Goal: Transaction & Acquisition: Purchase product/service

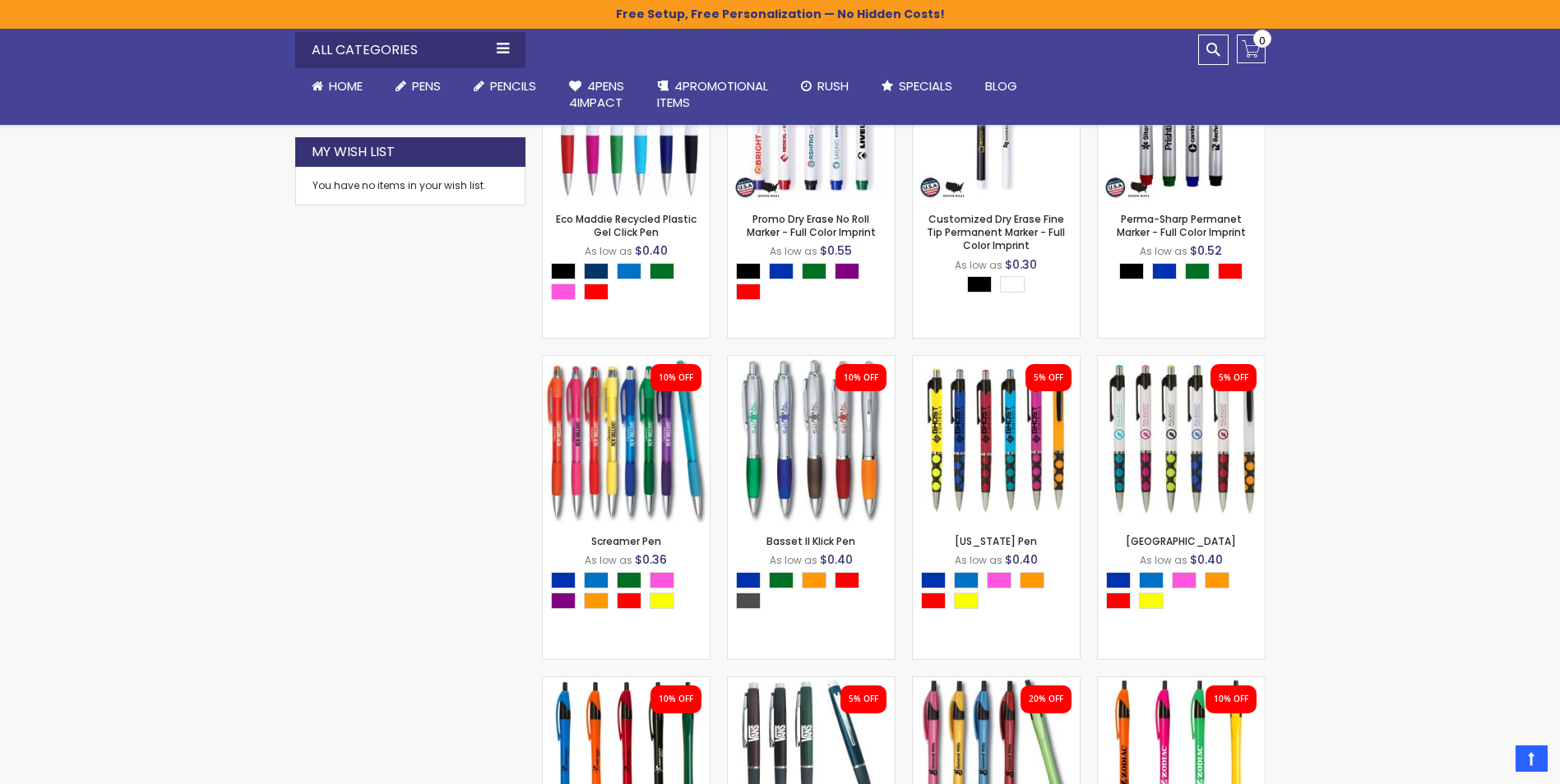
scroll to position [845, 0]
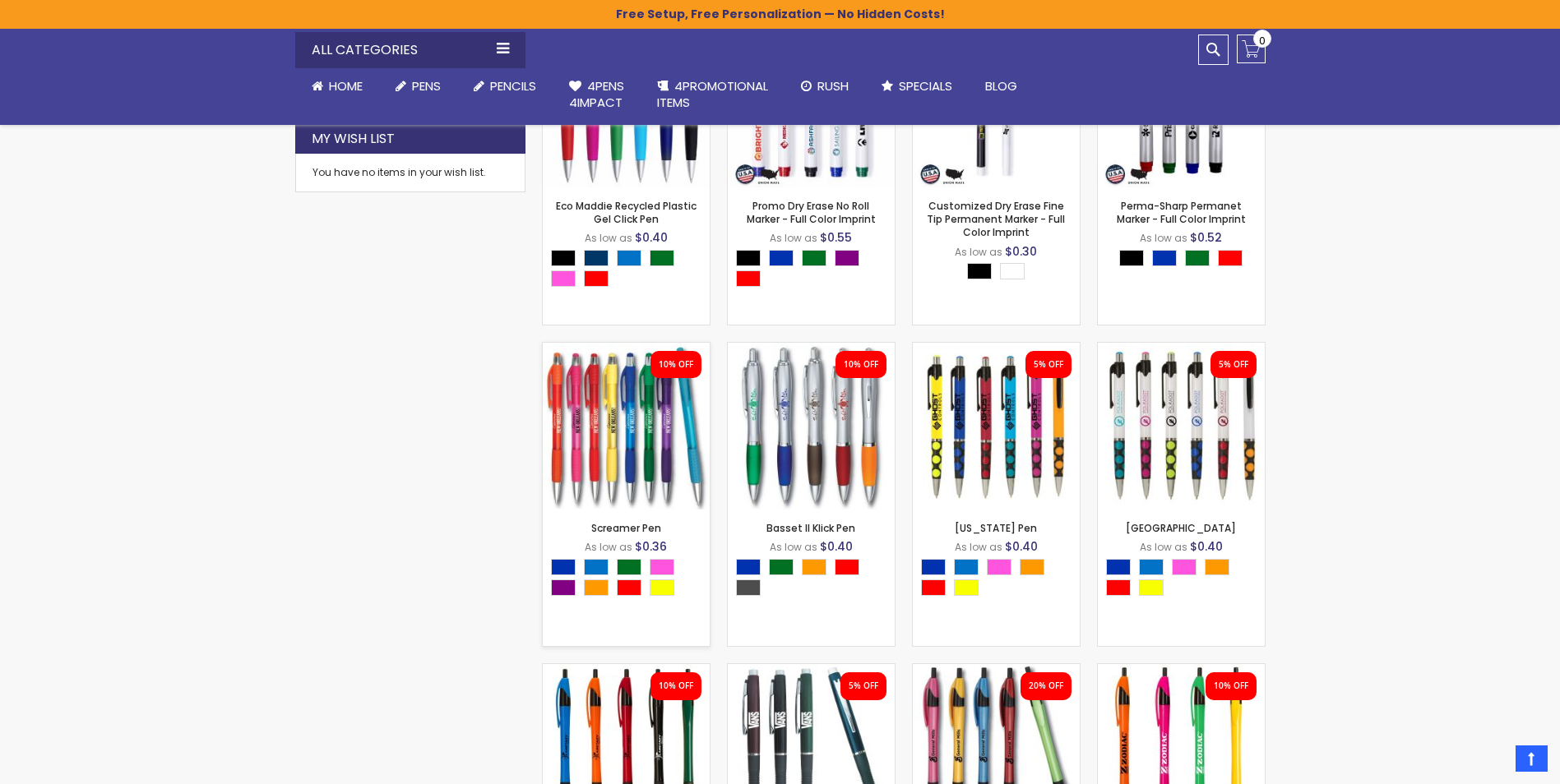
click at [650, 471] on div "- *** + Add to Cart" at bounding box center [626, 482] width 167 height 29
click at [649, 465] on img at bounding box center [626, 426] width 167 height 167
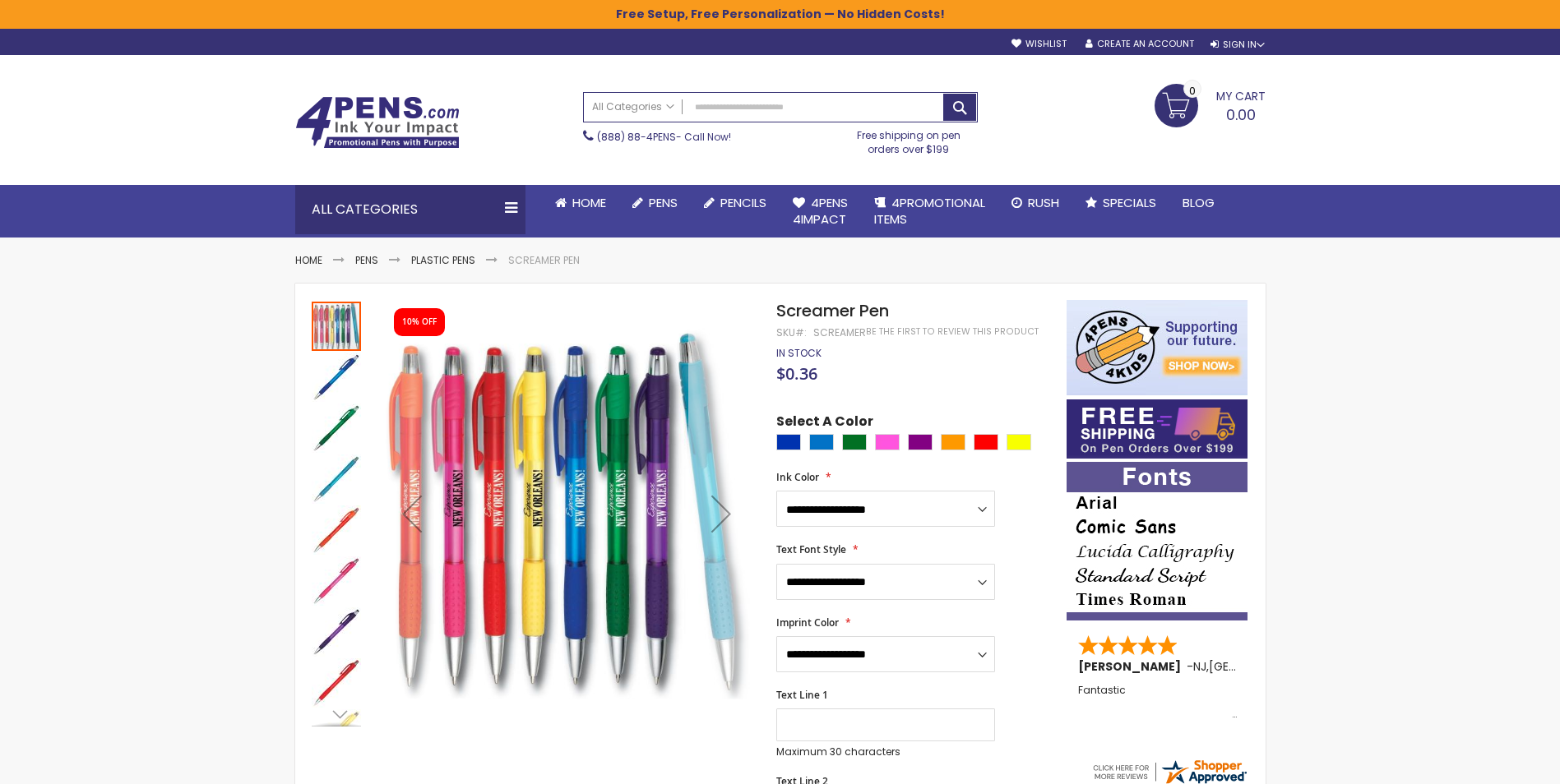
click at [719, 523] on div "Next" at bounding box center [721, 514] width 65 height 65
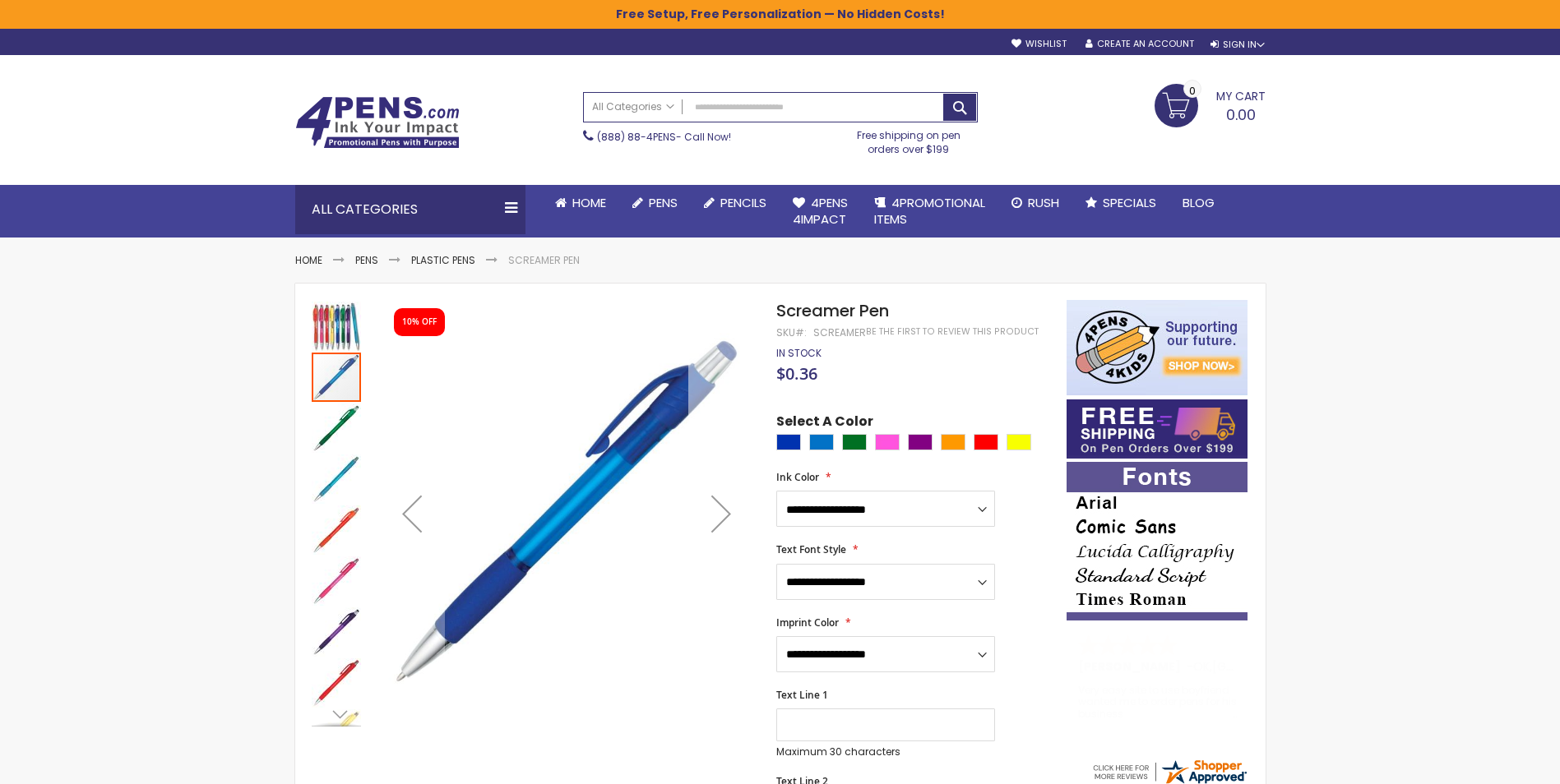
click at [719, 523] on div "Next" at bounding box center [721, 514] width 65 height 65
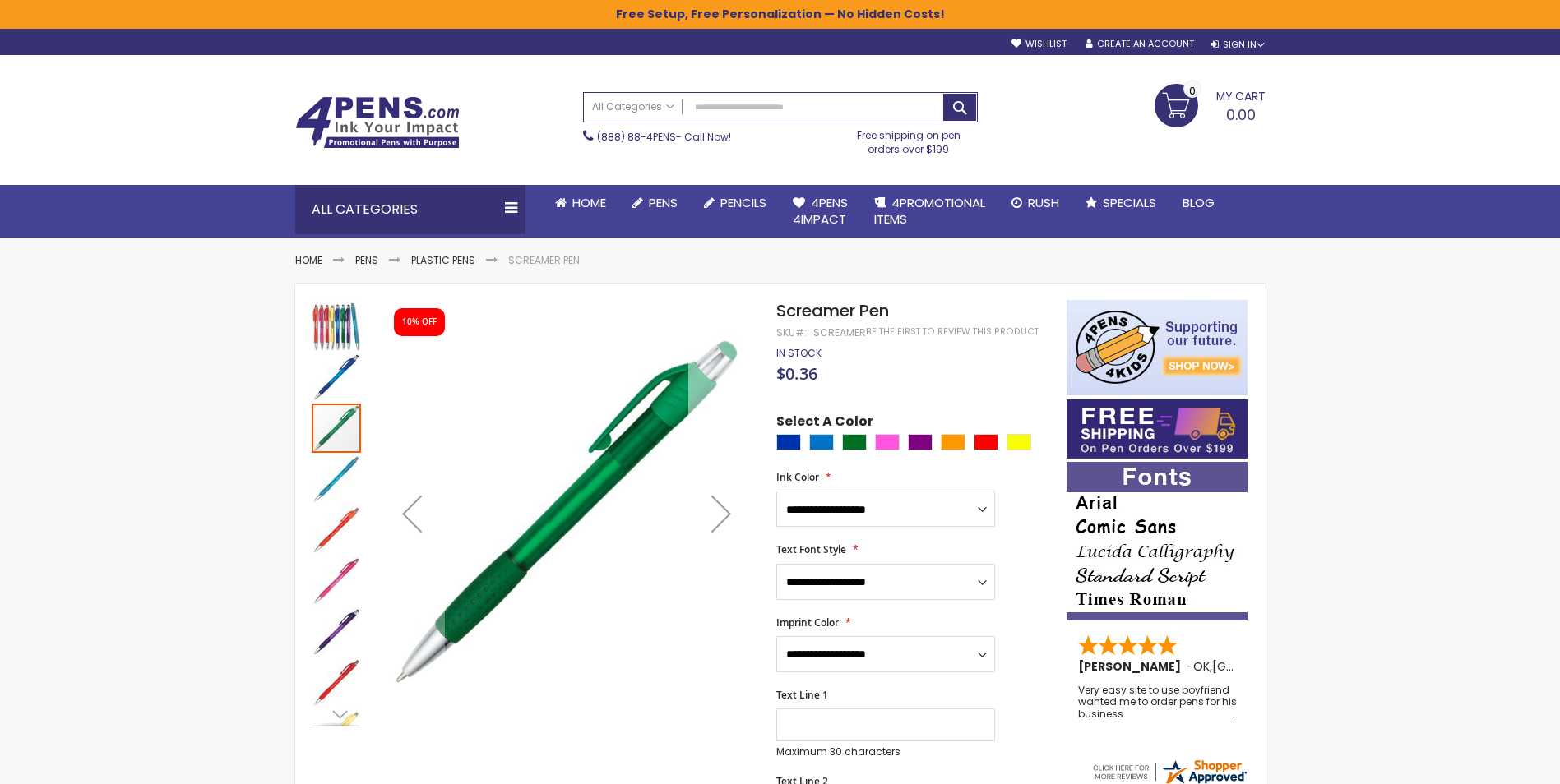
click at [719, 525] on div "Next" at bounding box center [721, 514] width 65 height 65
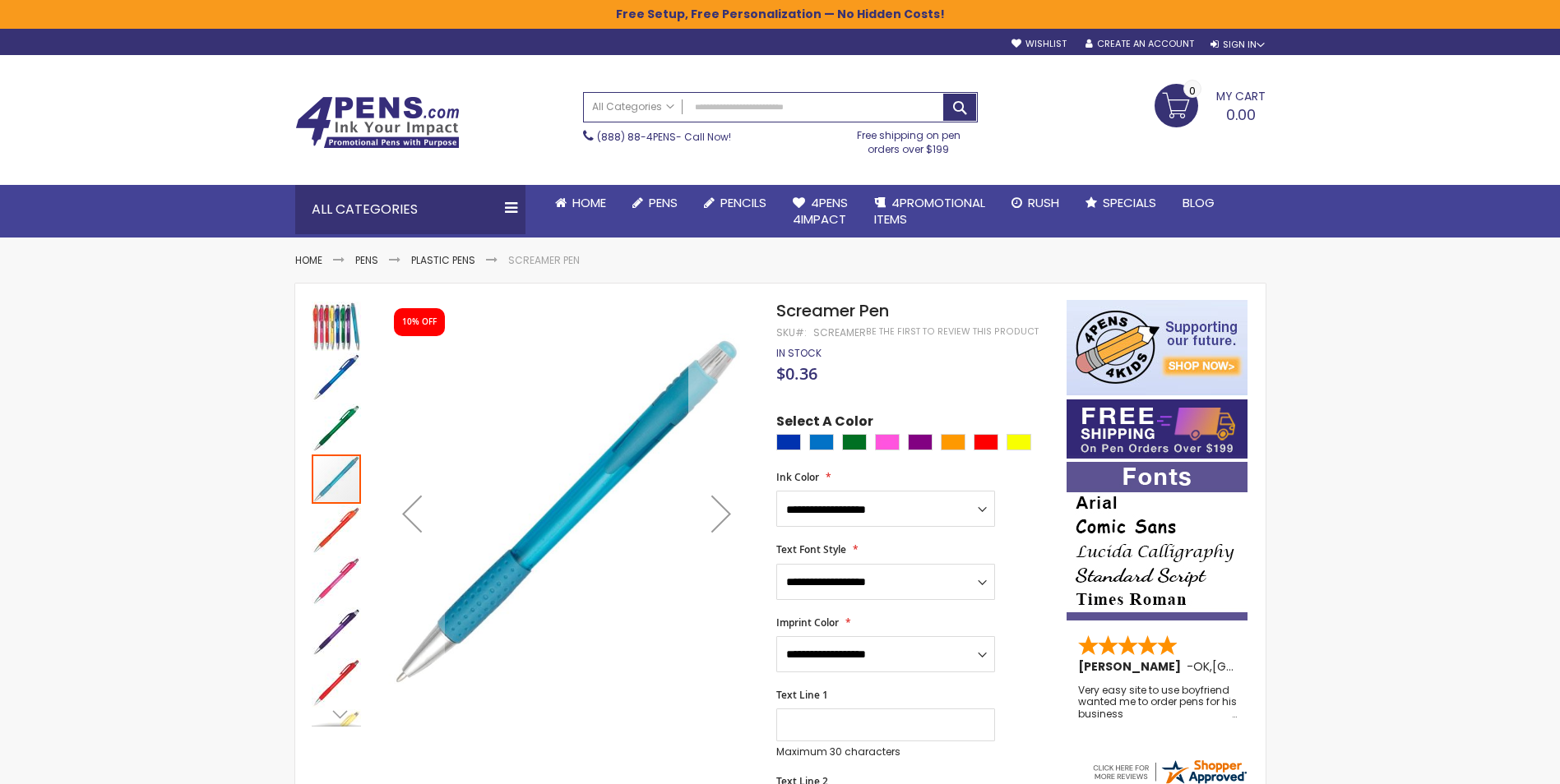
click at [719, 525] on div "Next" at bounding box center [721, 514] width 65 height 65
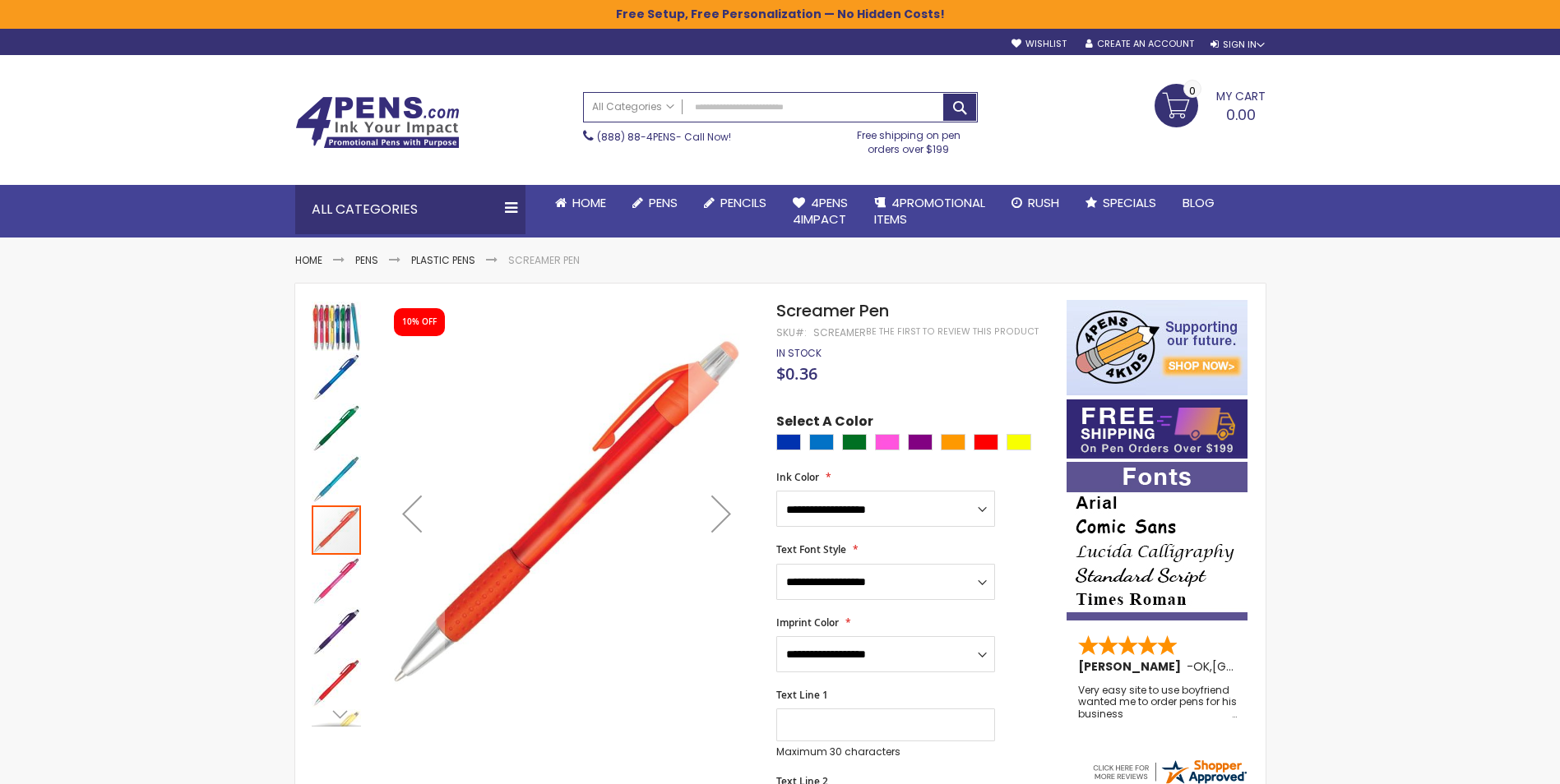
click at [719, 525] on div "Next" at bounding box center [721, 514] width 65 height 65
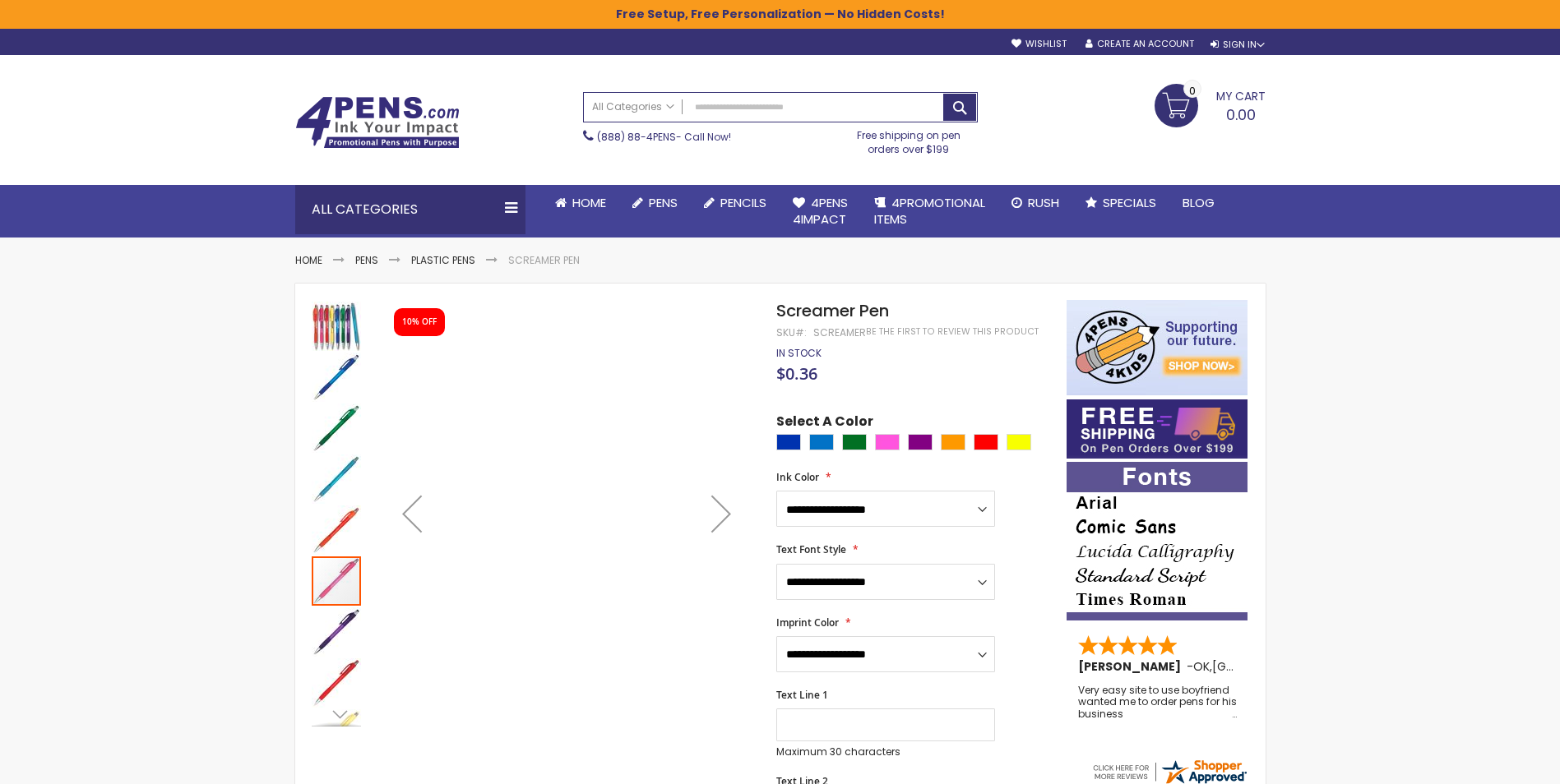
click at [719, 525] on div "Next" at bounding box center [721, 514] width 65 height 65
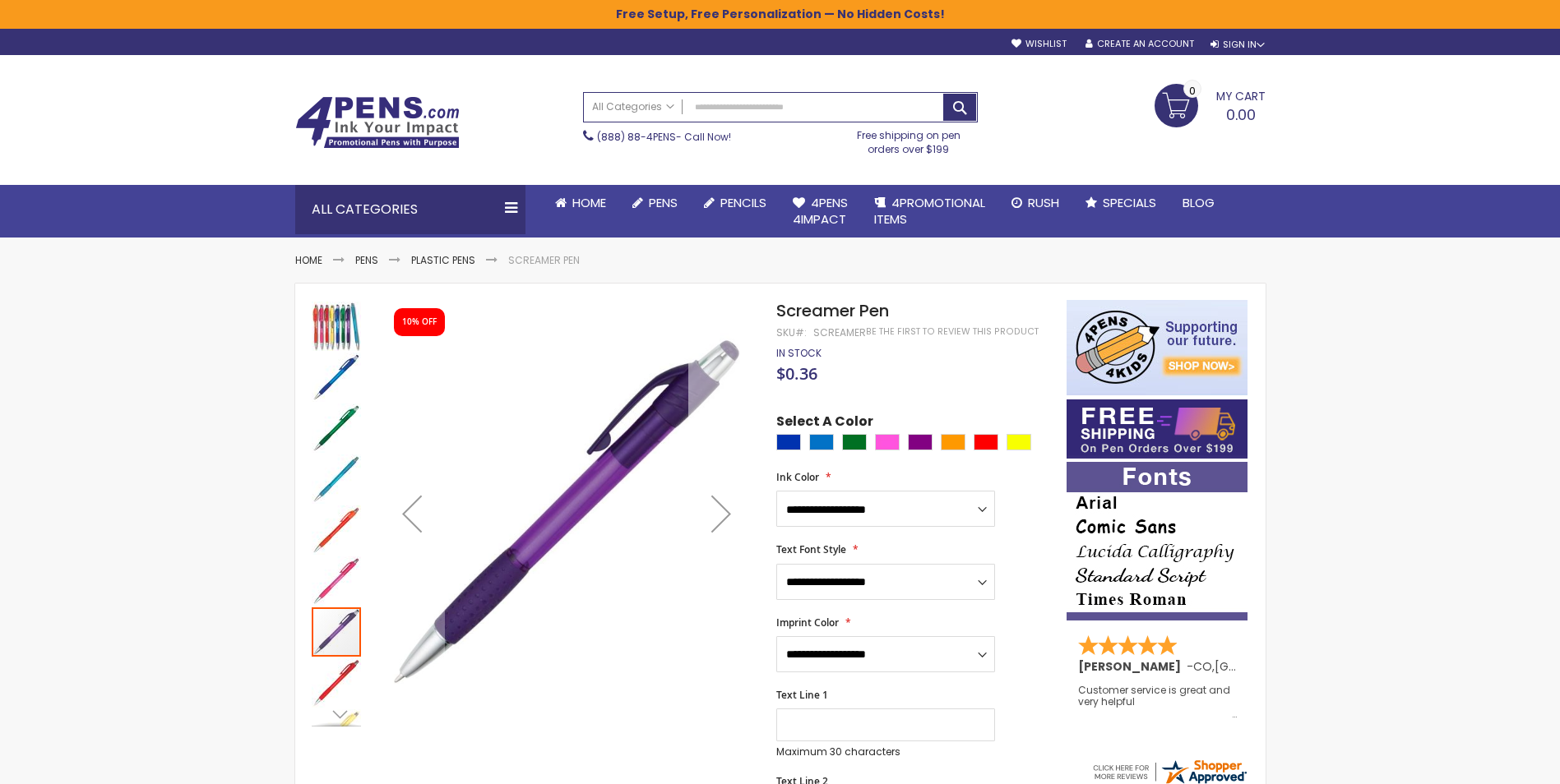
click at [719, 525] on div "Next" at bounding box center [721, 514] width 65 height 65
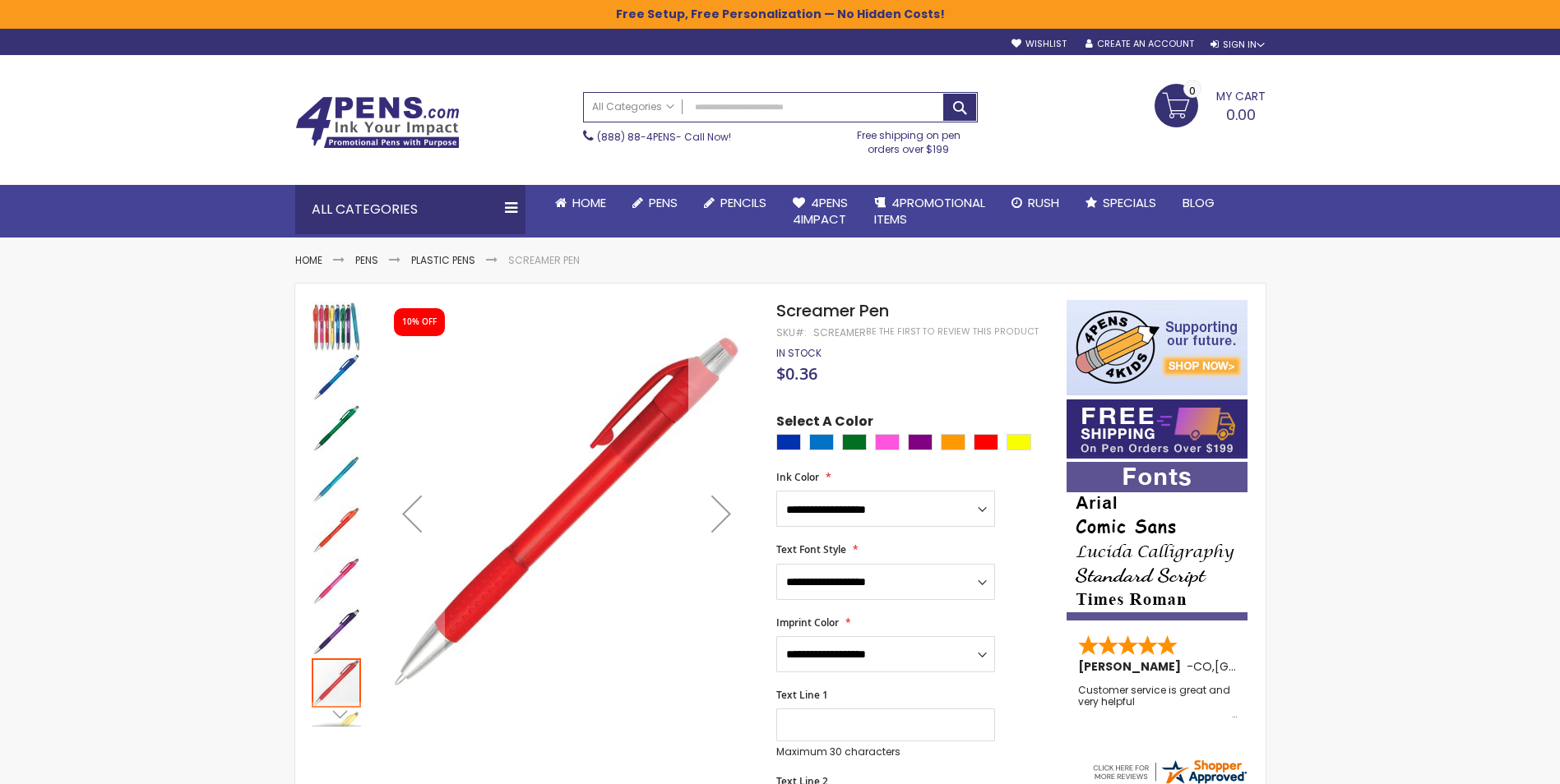
click at [719, 525] on div "Next" at bounding box center [721, 514] width 65 height 65
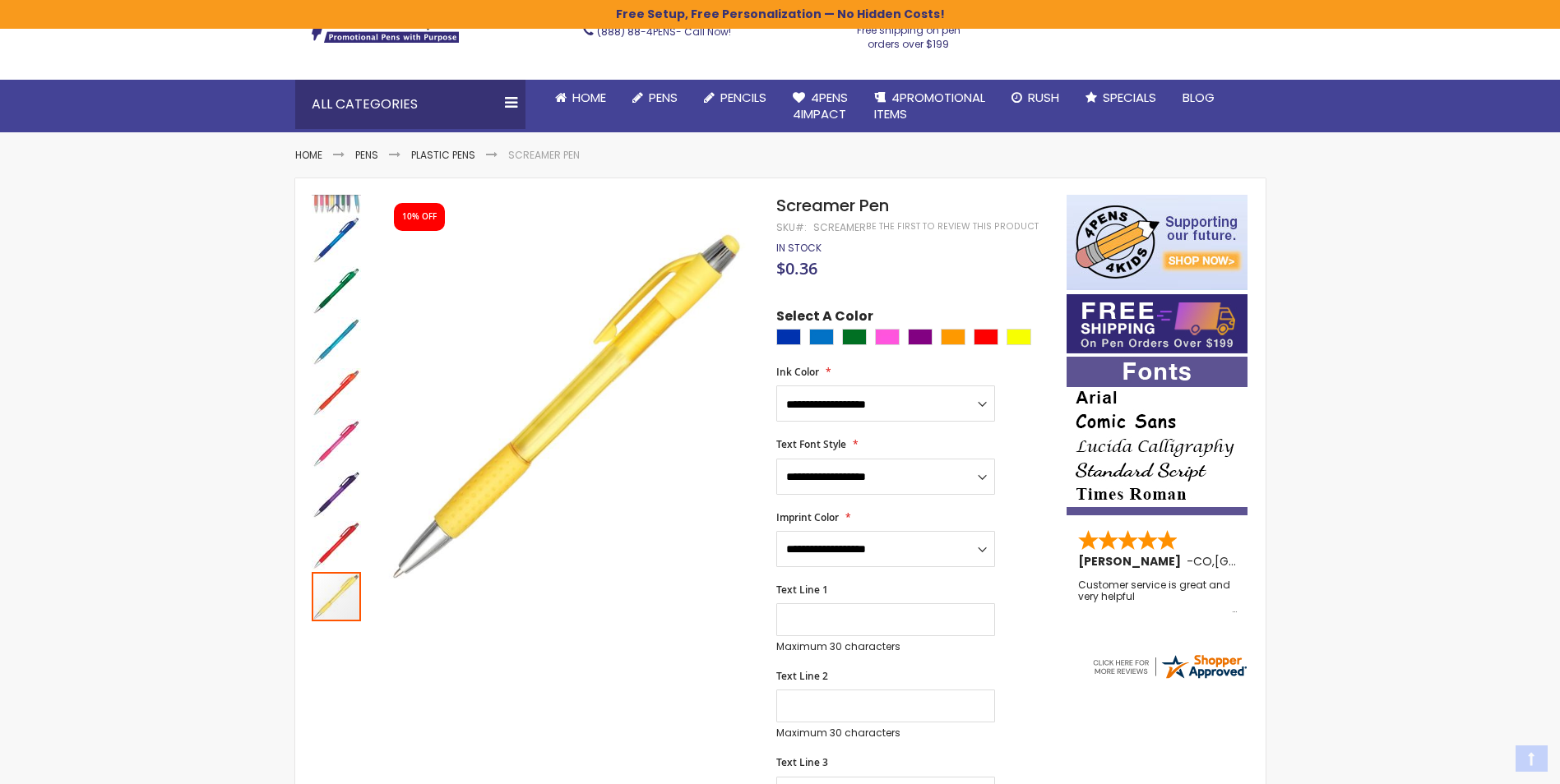
scroll to position [159, 0]
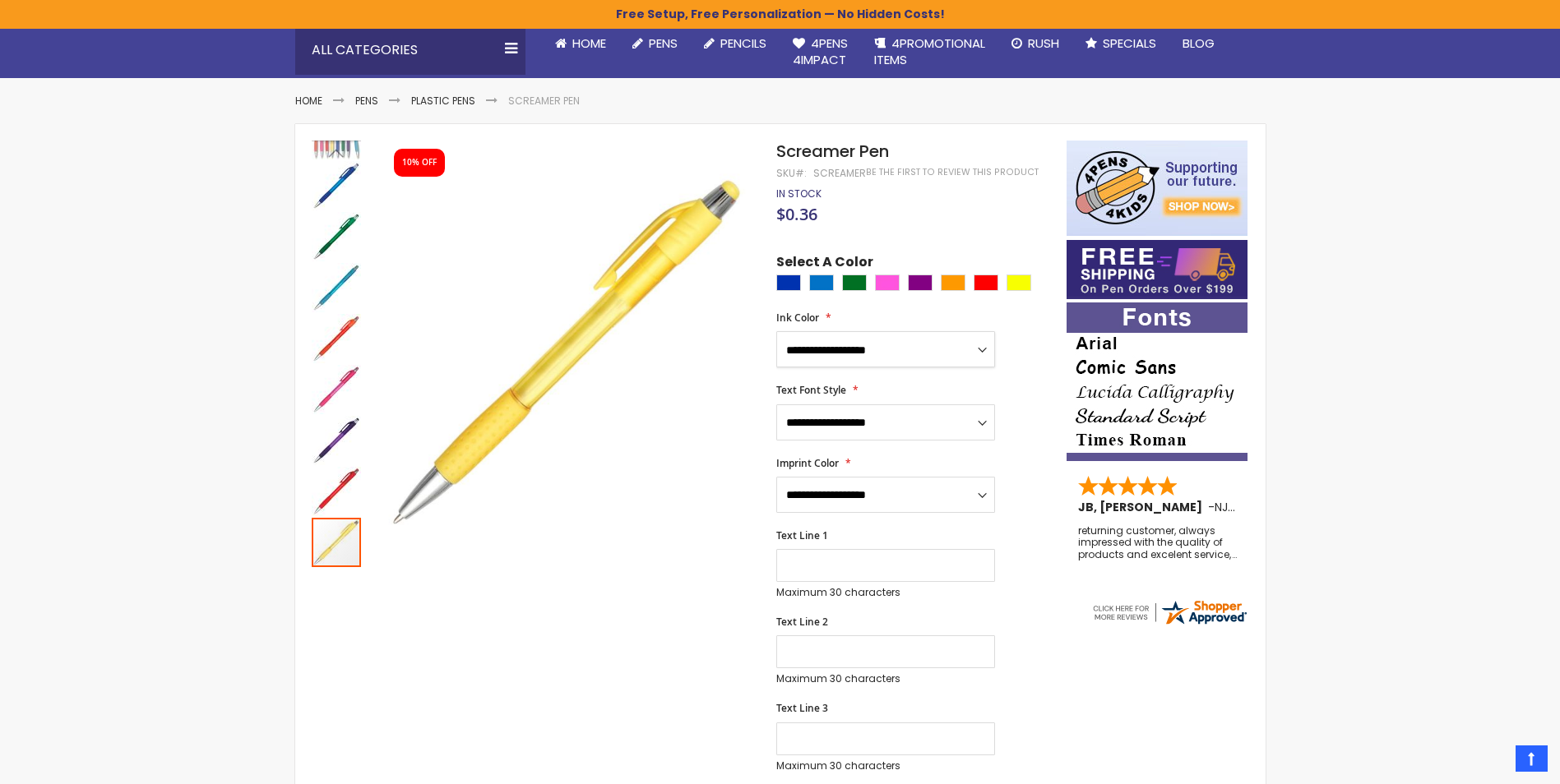
click at [985, 349] on select "**********" at bounding box center [885, 349] width 219 height 37
click at [777, 332] on select "**********" at bounding box center [885, 349] width 219 height 37
click at [828, 316] on label "Ink Color" at bounding box center [804, 318] width 55 height 13
click at [828, 332] on select "**********" at bounding box center [885, 349] width 219 height 37
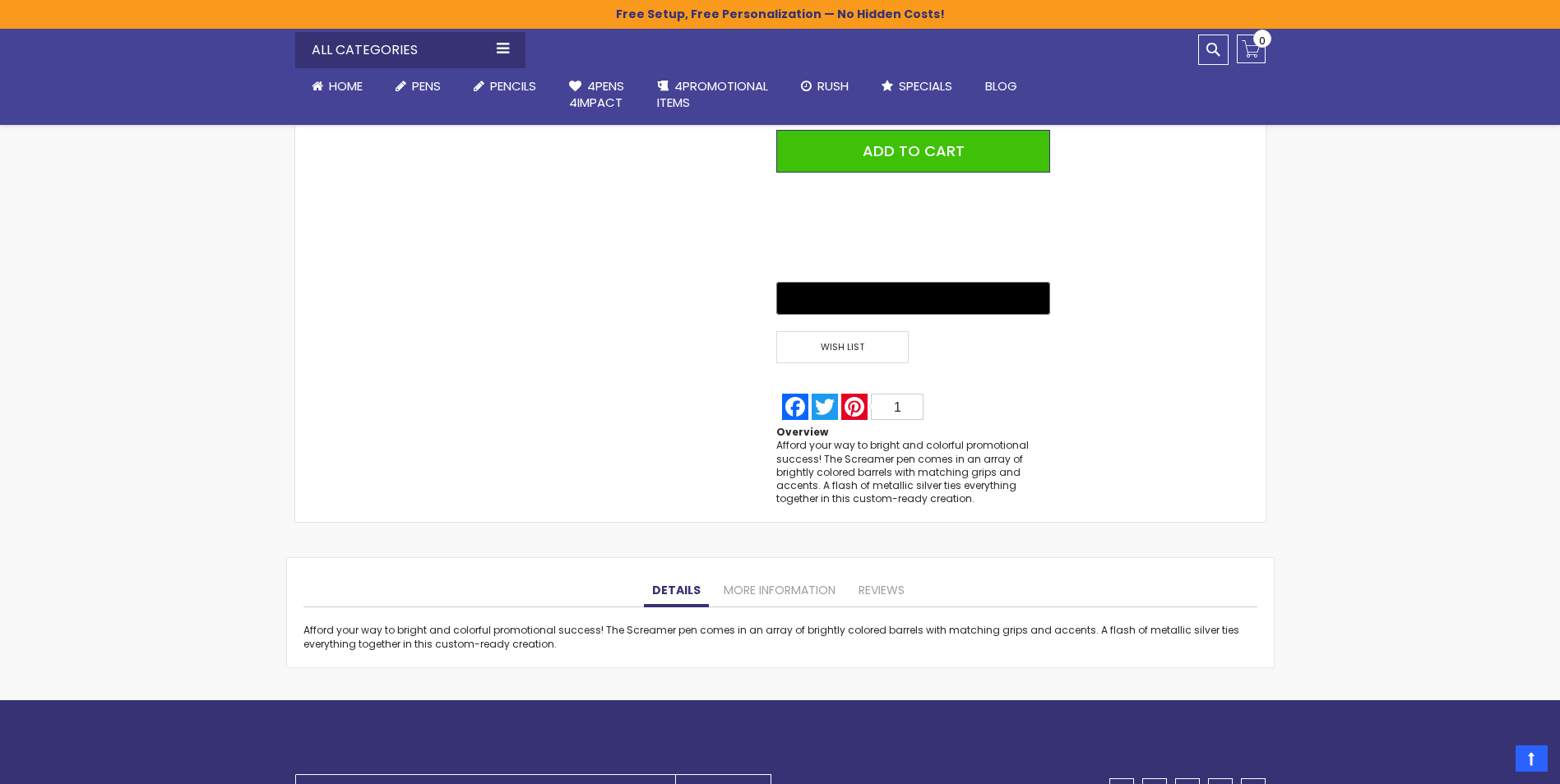
scroll to position [428, 0]
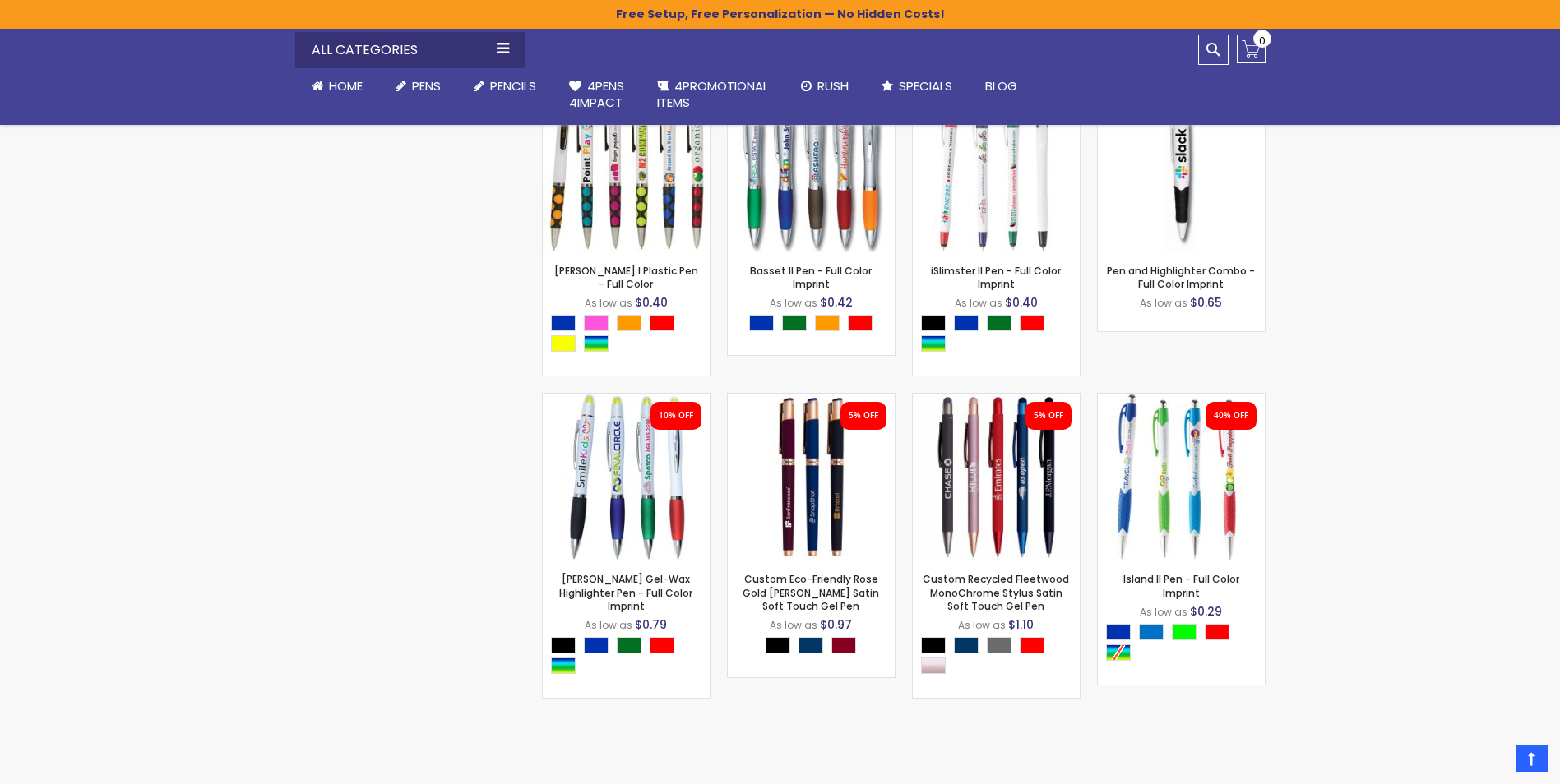
scroll to position [3031, 0]
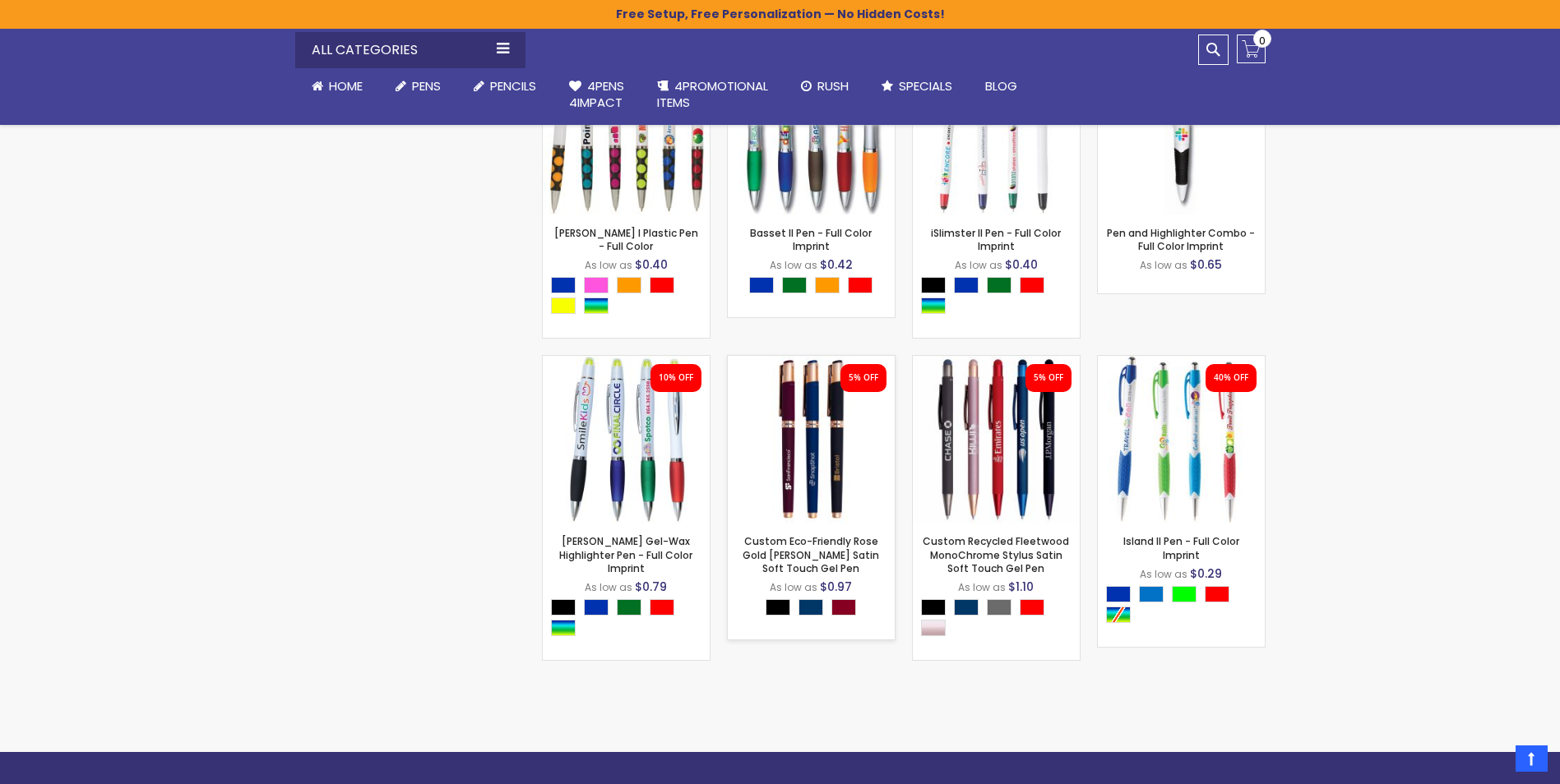
click at [818, 463] on img at bounding box center [811, 439] width 167 height 167
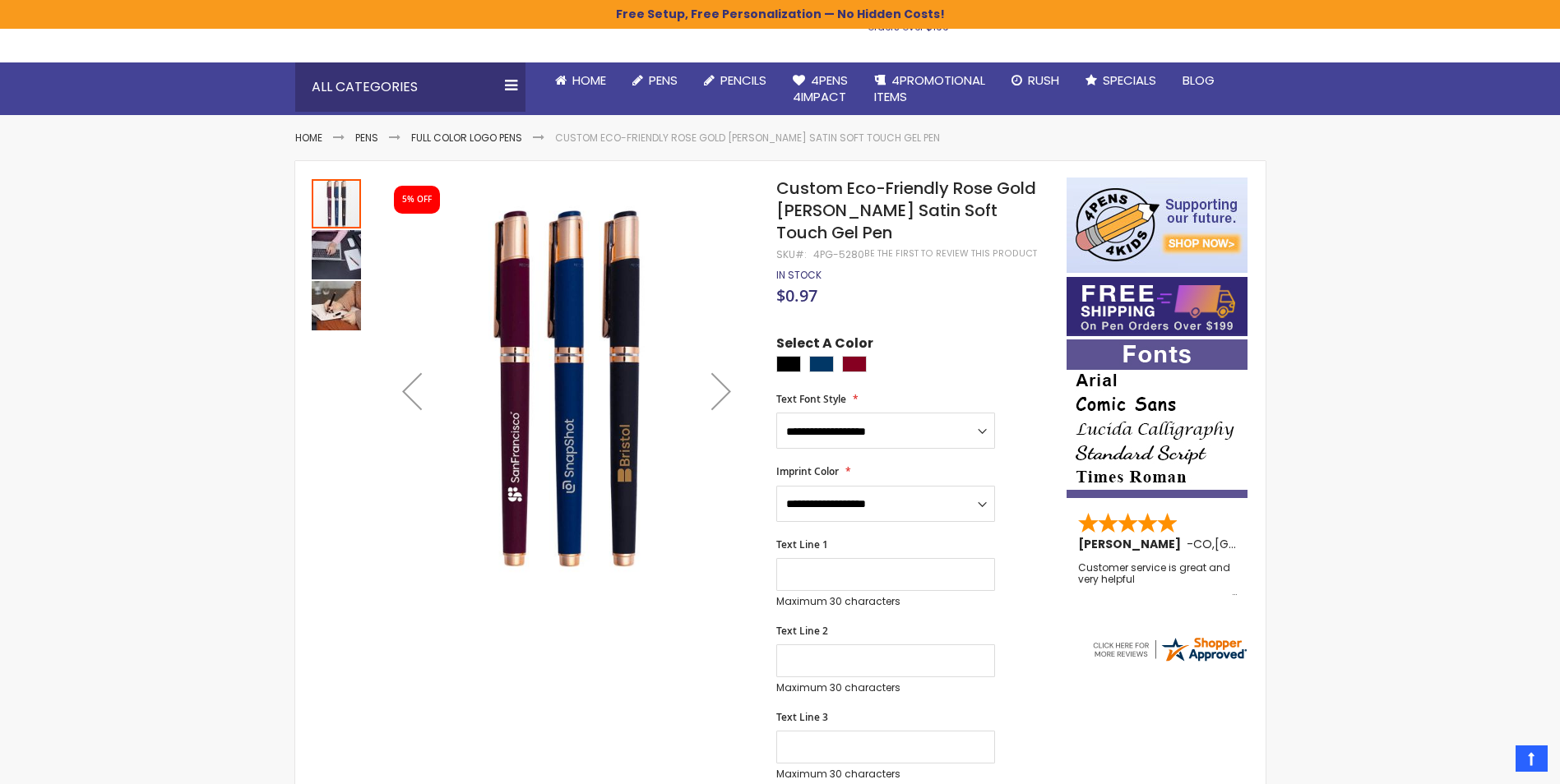
scroll to position [167, 0]
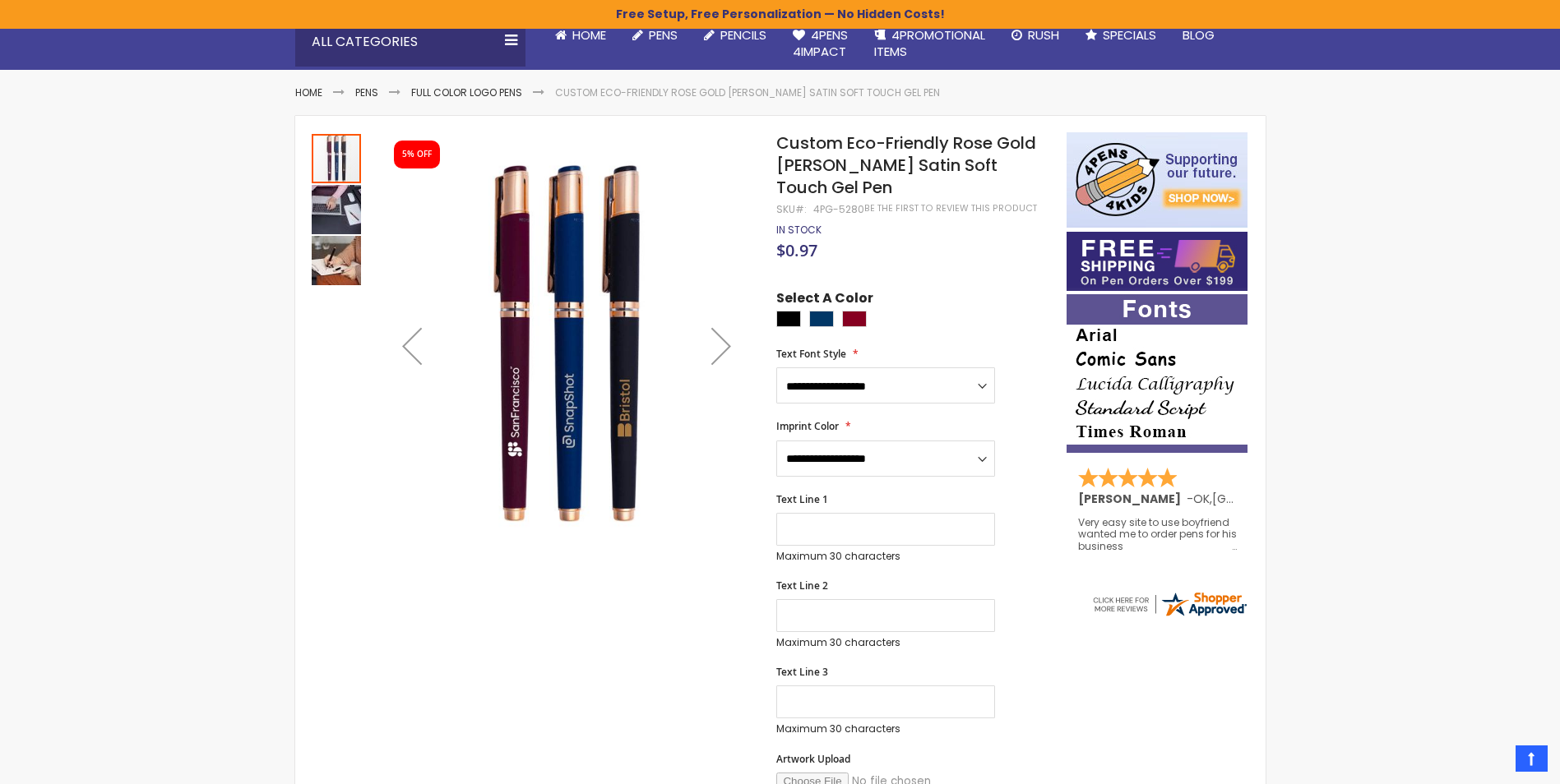
click at [715, 346] on div "Next" at bounding box center [721, 345] width 65 height 65
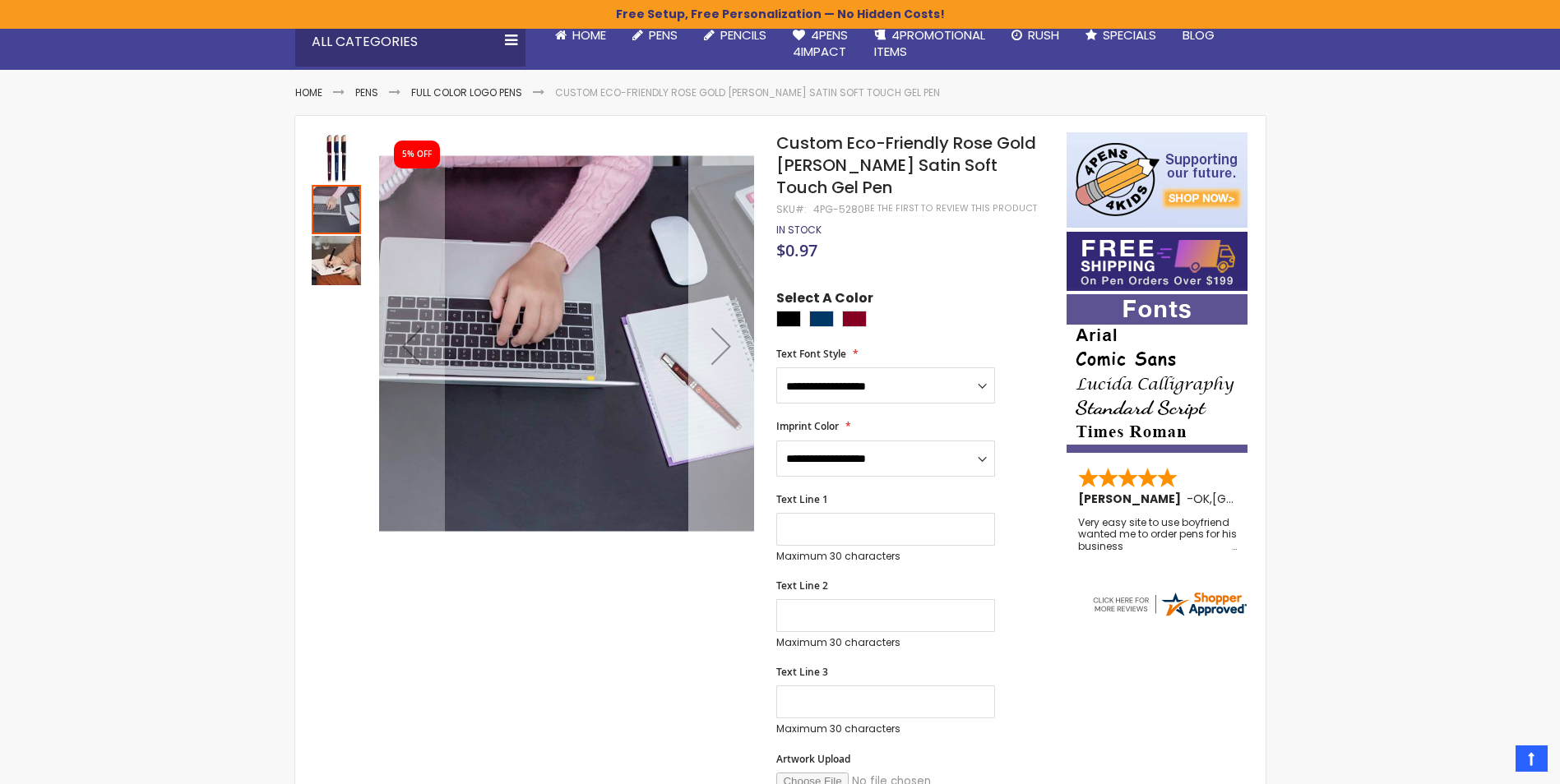
click at [715, 346] on div "Next" at bounding box center [721, 345] width 65 height 65
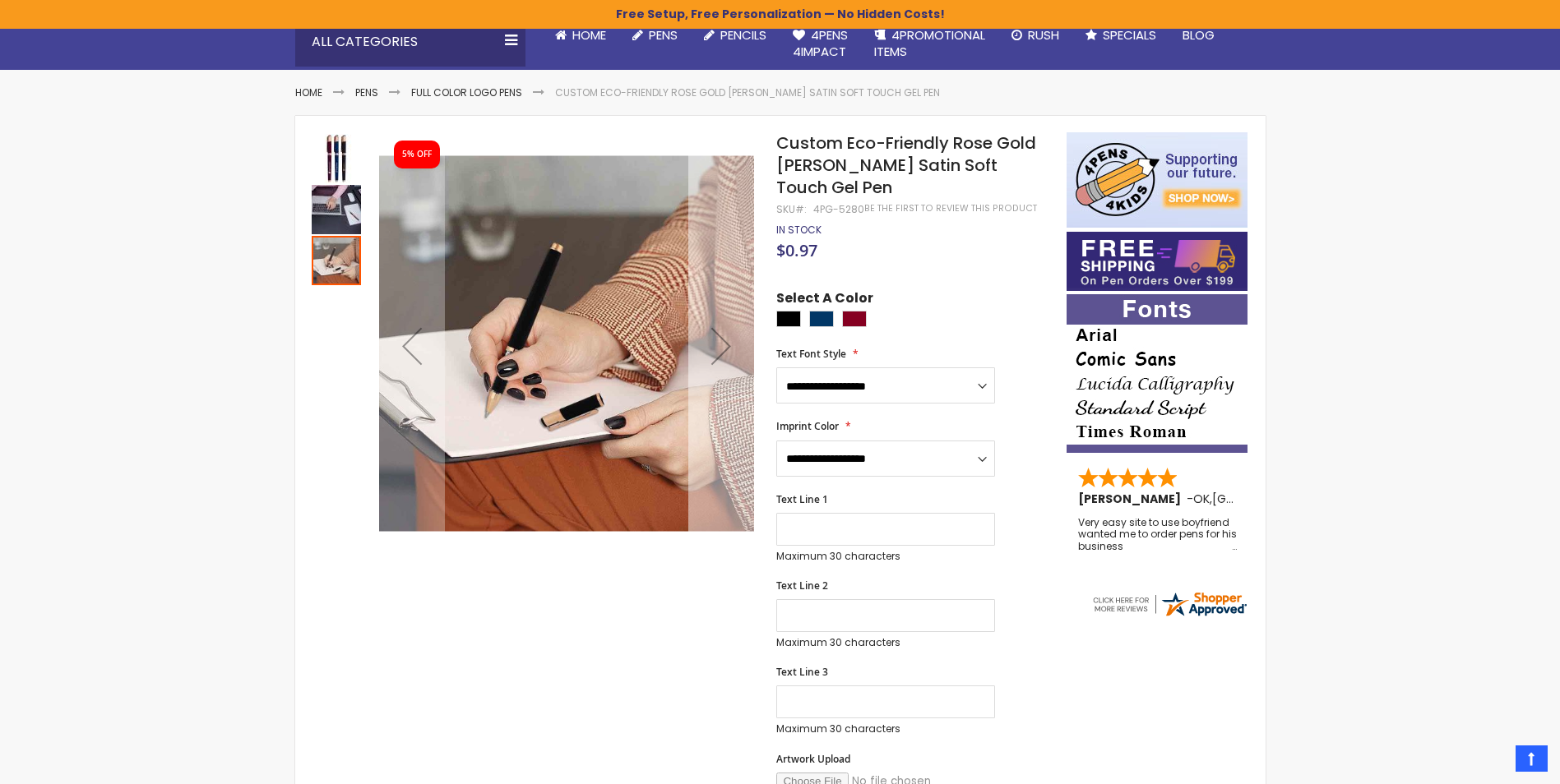
click at [715, 346] on div "Next" at bounding box center [721, 345] width 65 height 65
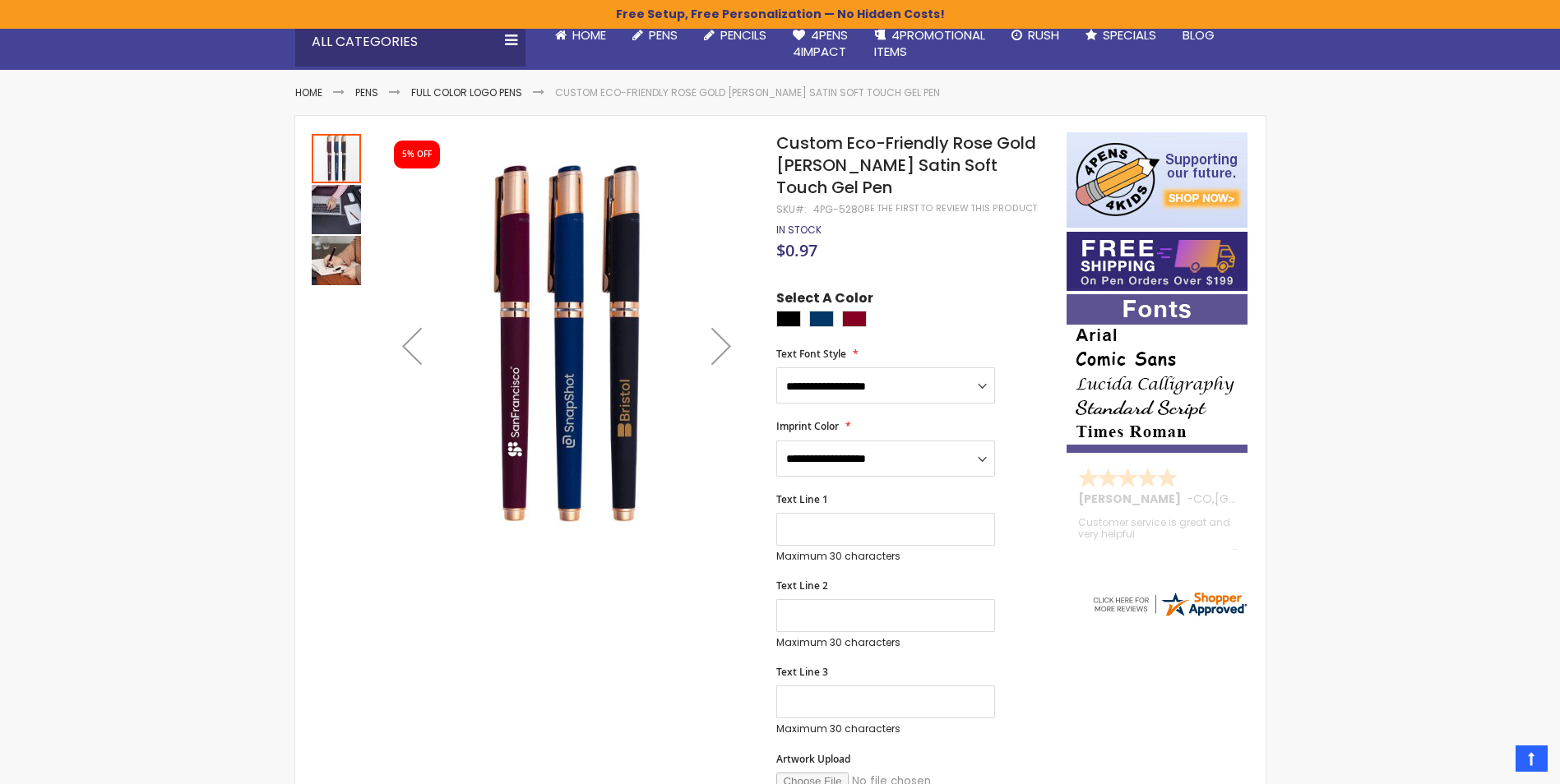
click at [715, 346] on div "Next" at bounding box center [721, 345] width 65 height 65
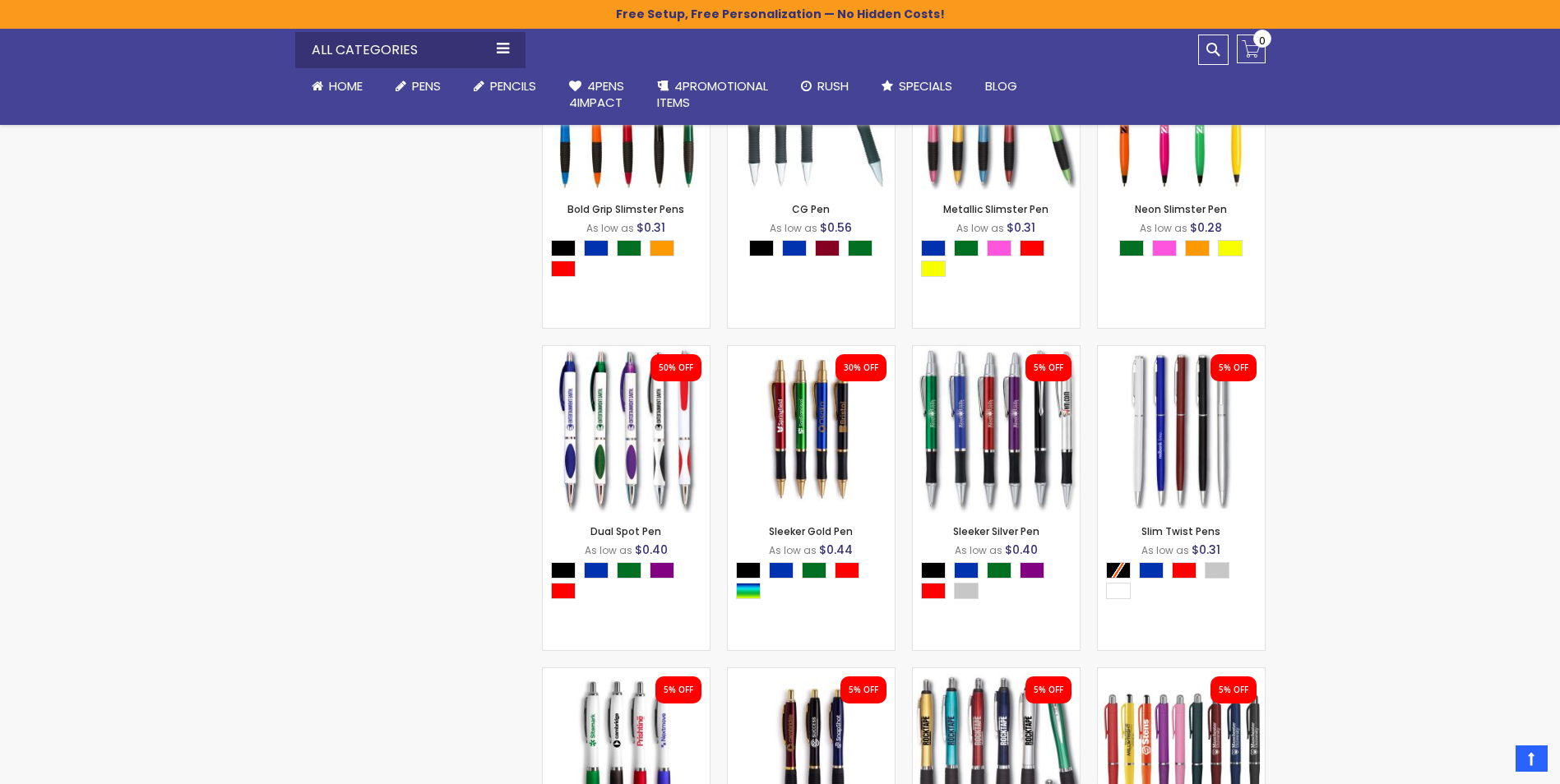
scroll to position [2240, 0]
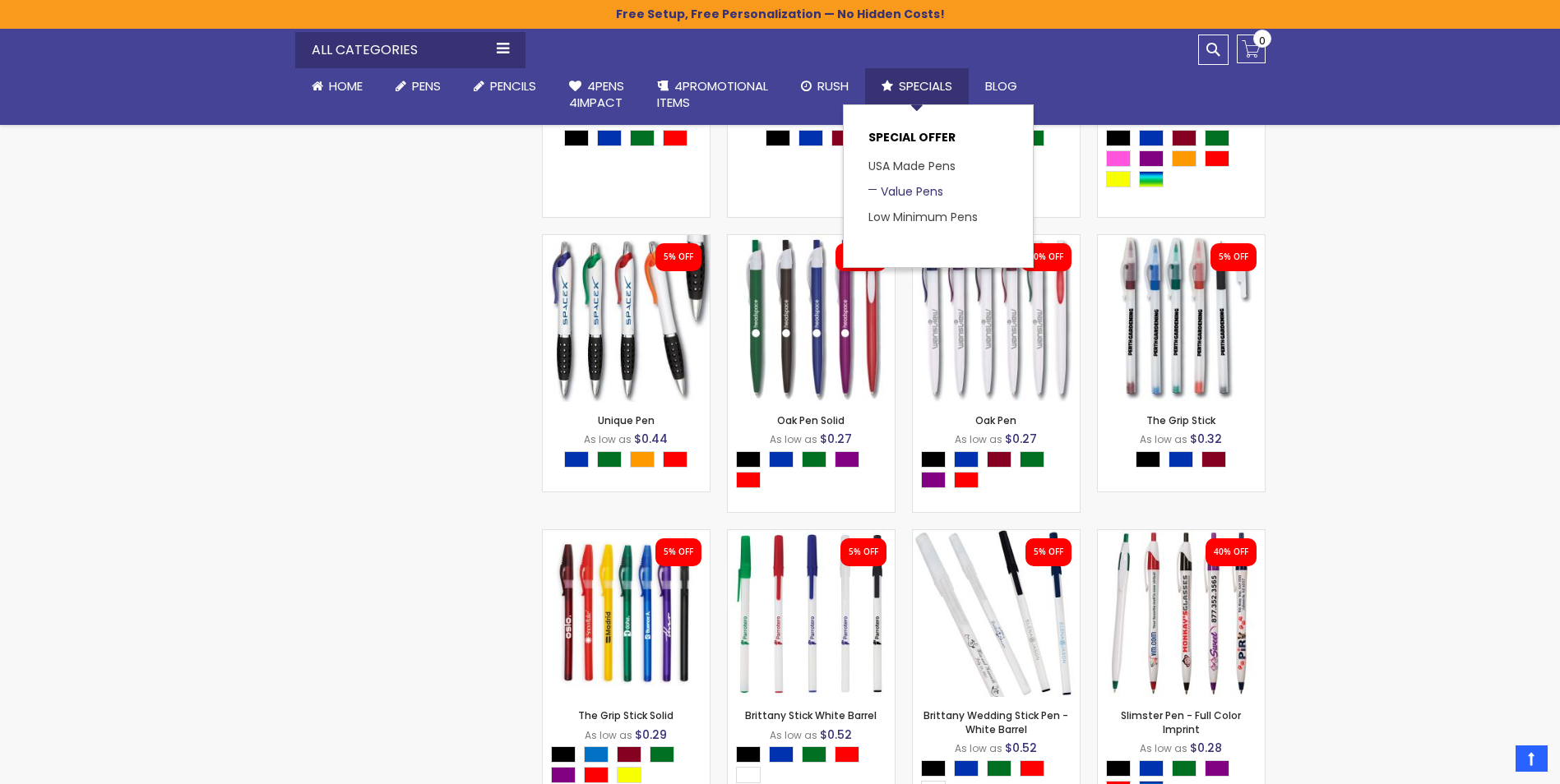
click at [921, 197] on link "Value Pens" at bounding box center [906, 191] width 75 height 17
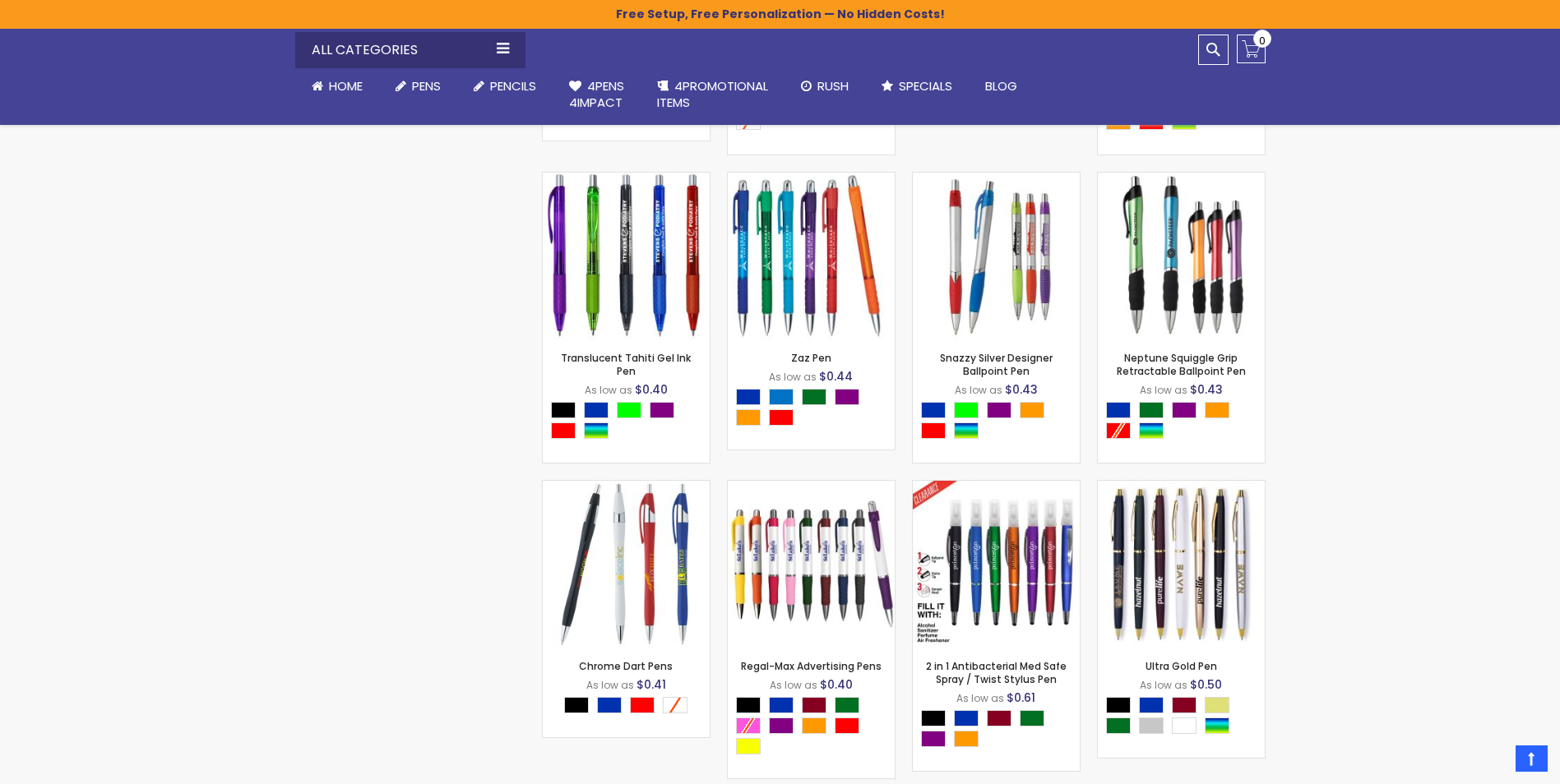
scroll to position [3493, 0]
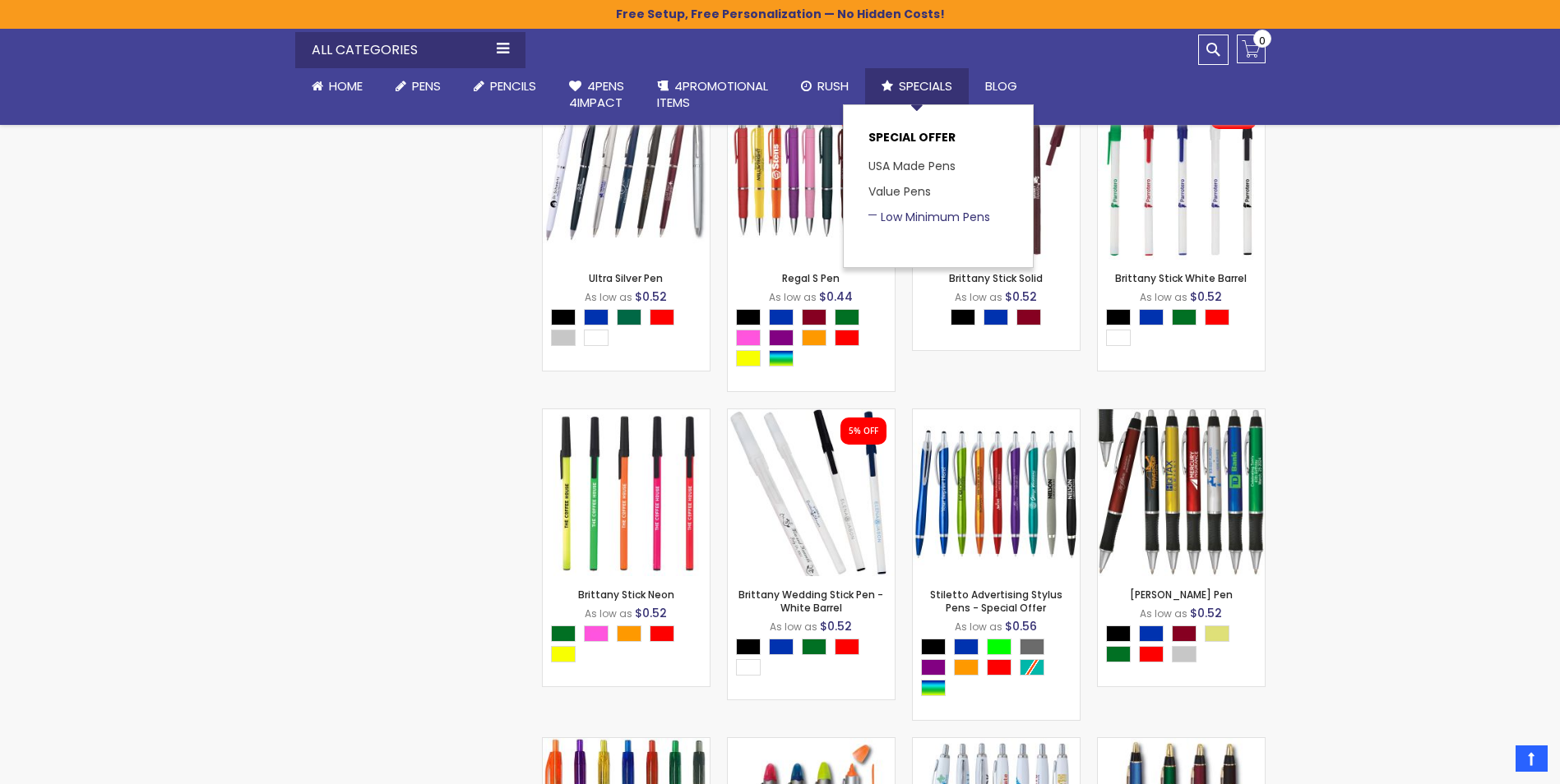
click at [907, 218] on link "Low Minimum Pens" at bounding box center [929, 217] width 122 height 17
